Goal: Information Seeking & Learning: Learn about a topic

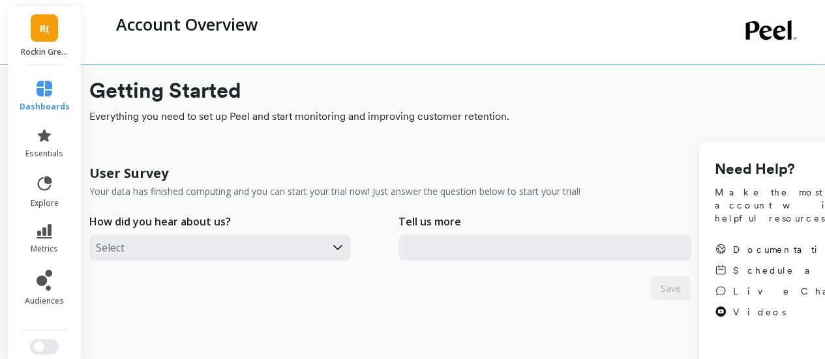
click at [49, 34] on link "R(" at bounding box center [44, 27] width 27 height 27
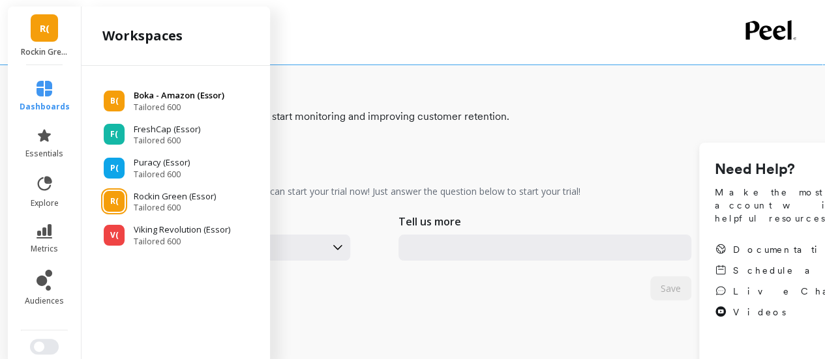
click at [151, 95] on p "Boka - Amazon (Essor)" at bounding box center [179, 95] width 91 height 13
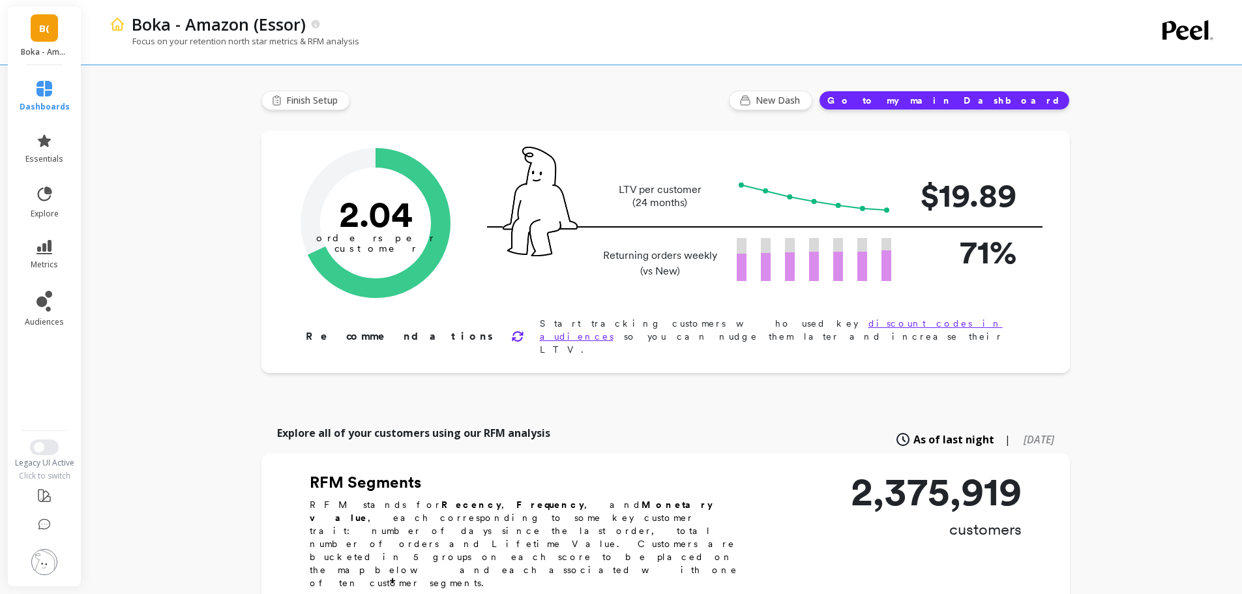
click at [52, 261] on span "metrics" at bounding box center [44, 264] width 27 height 10
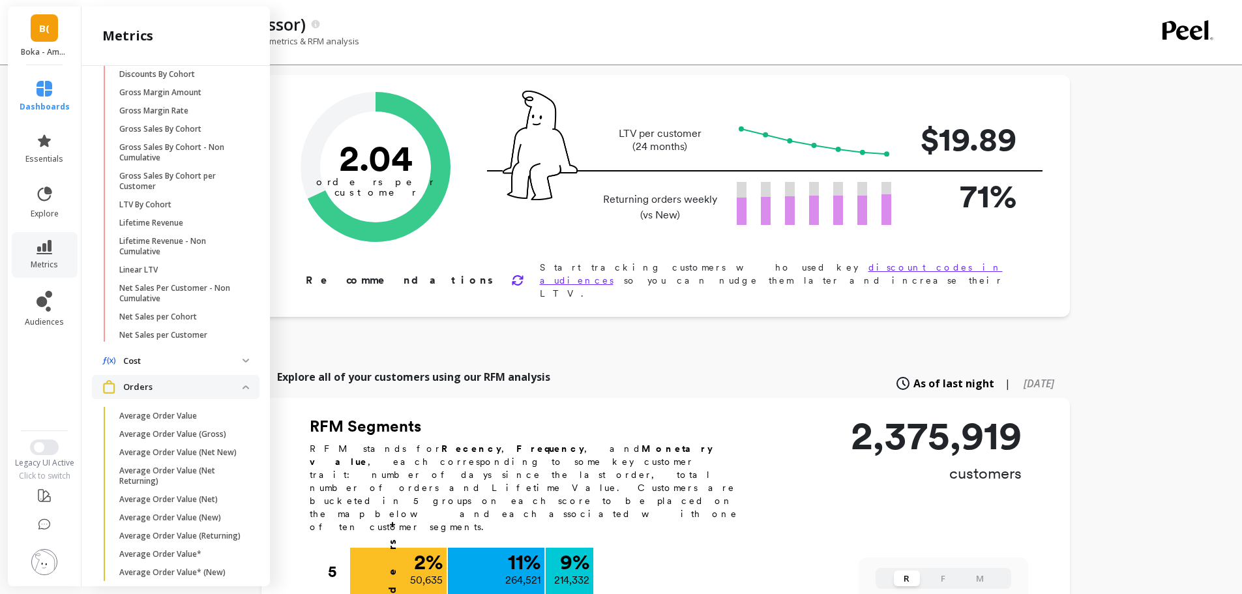
scroll to position [215, 0]
click at [162, 203] on p "LTV By Cohort" at bounding box center [145, 205] width 52 height 10
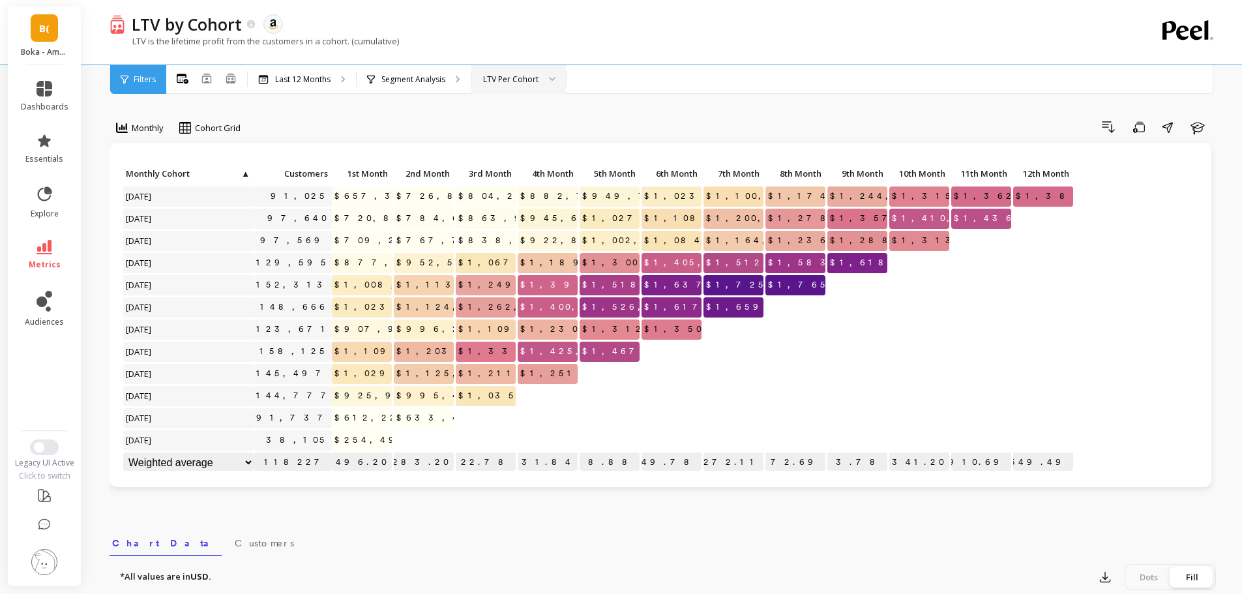
click at [524, 80] on div "LTV Per Cohort" at bounding box center [510, 79] width 55 height 12
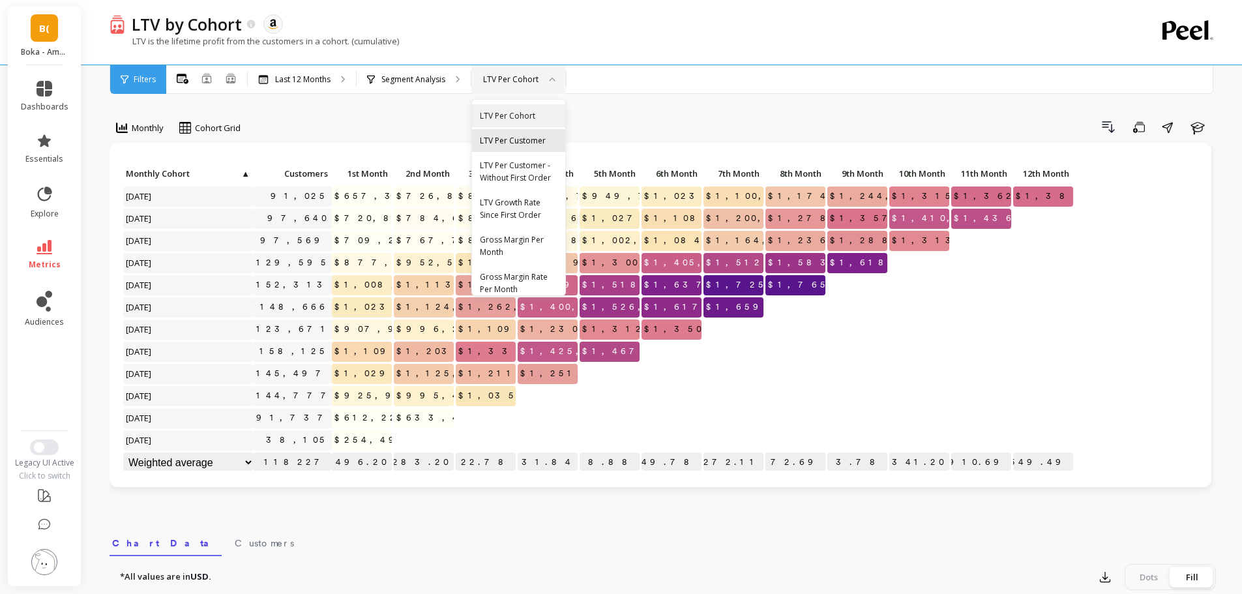
click at [511, 145] on div "LTV Per Customer" at bounding box center [519, 140] width 78 height 12
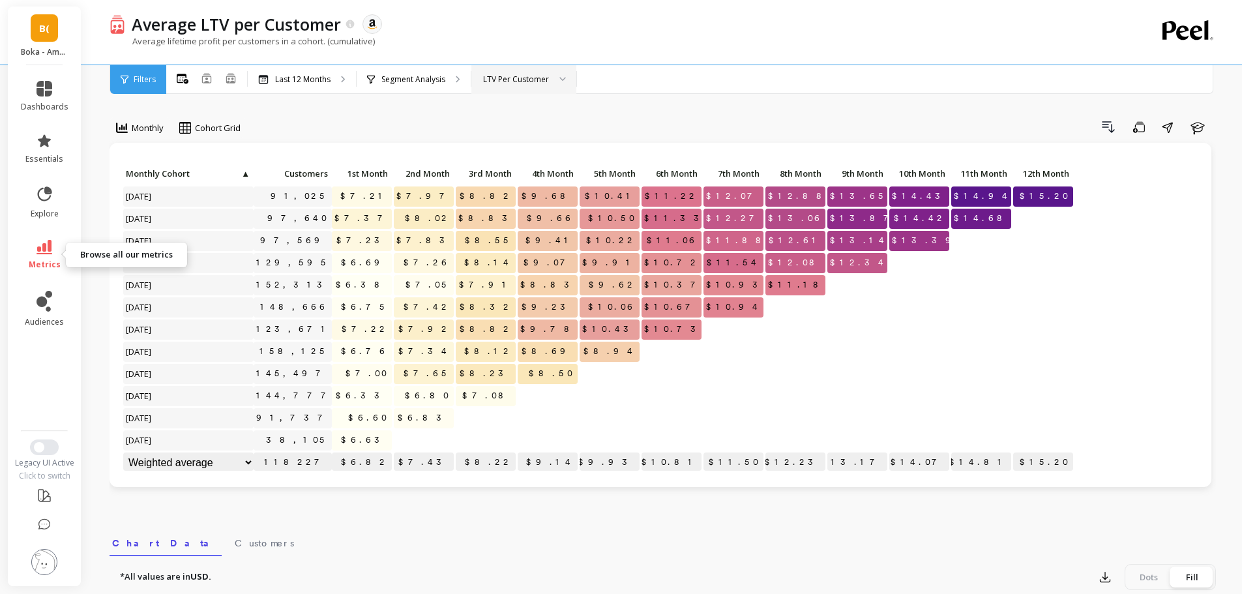
click at [42, 246] on icon at bounding box center [45, 247] width 16 height 14
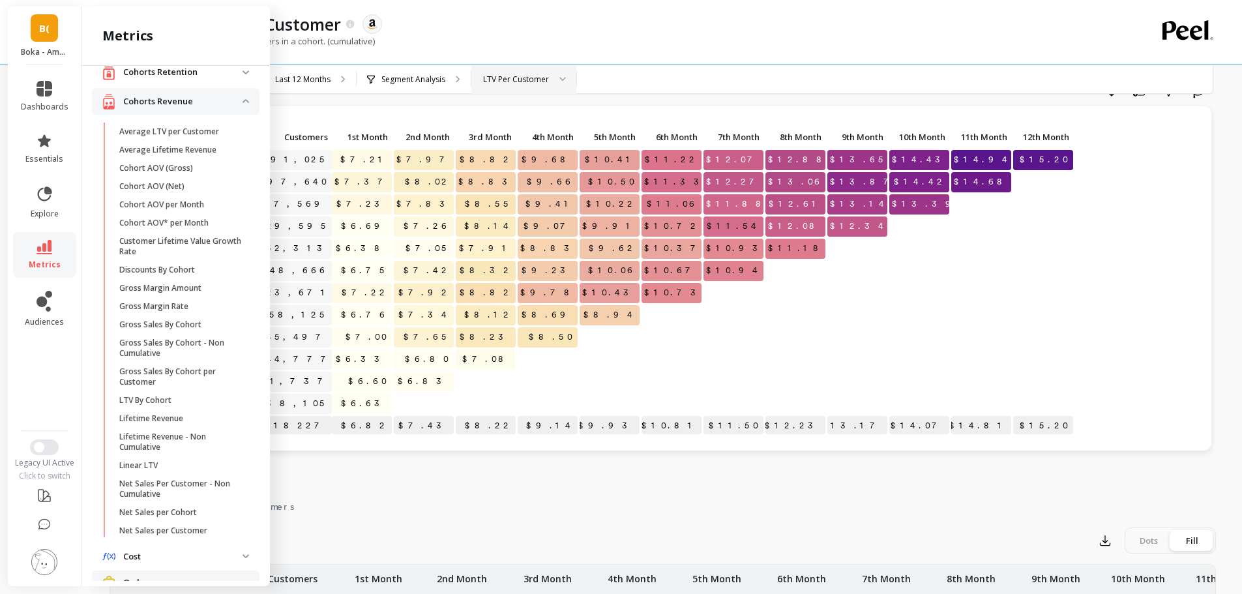
scroll to position [15, 0]
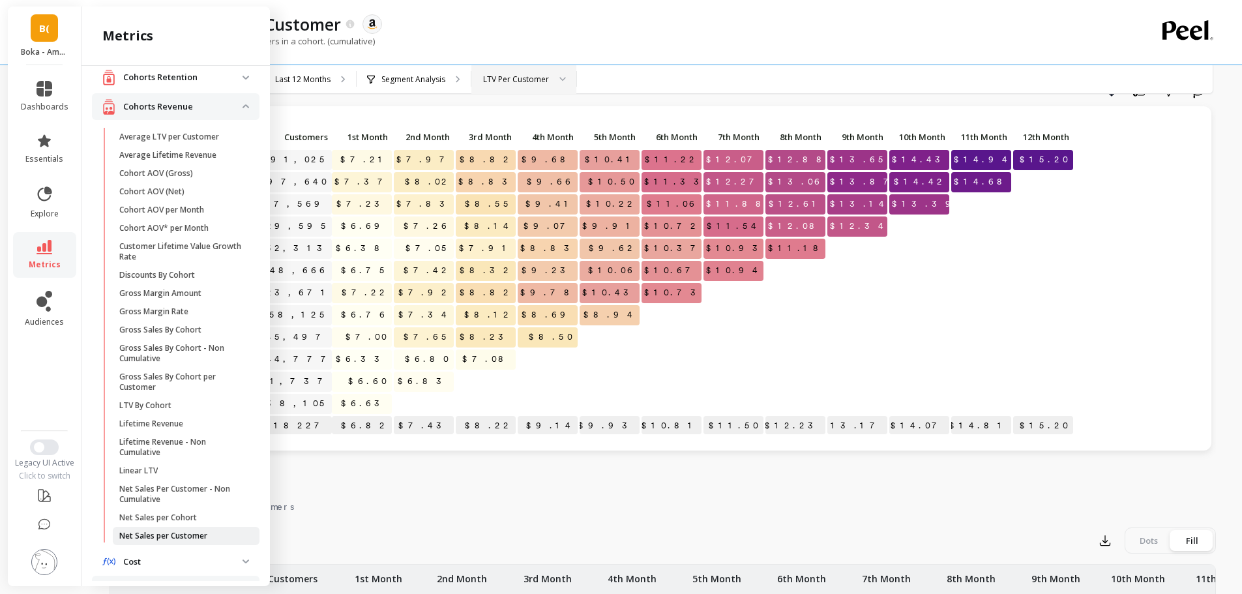
click at [179, 359] on p "Net Sales per Customer" at bounding box center [163, 536] width 88 height 10
